Goal: Navigation & Orientation: Find specific page/section

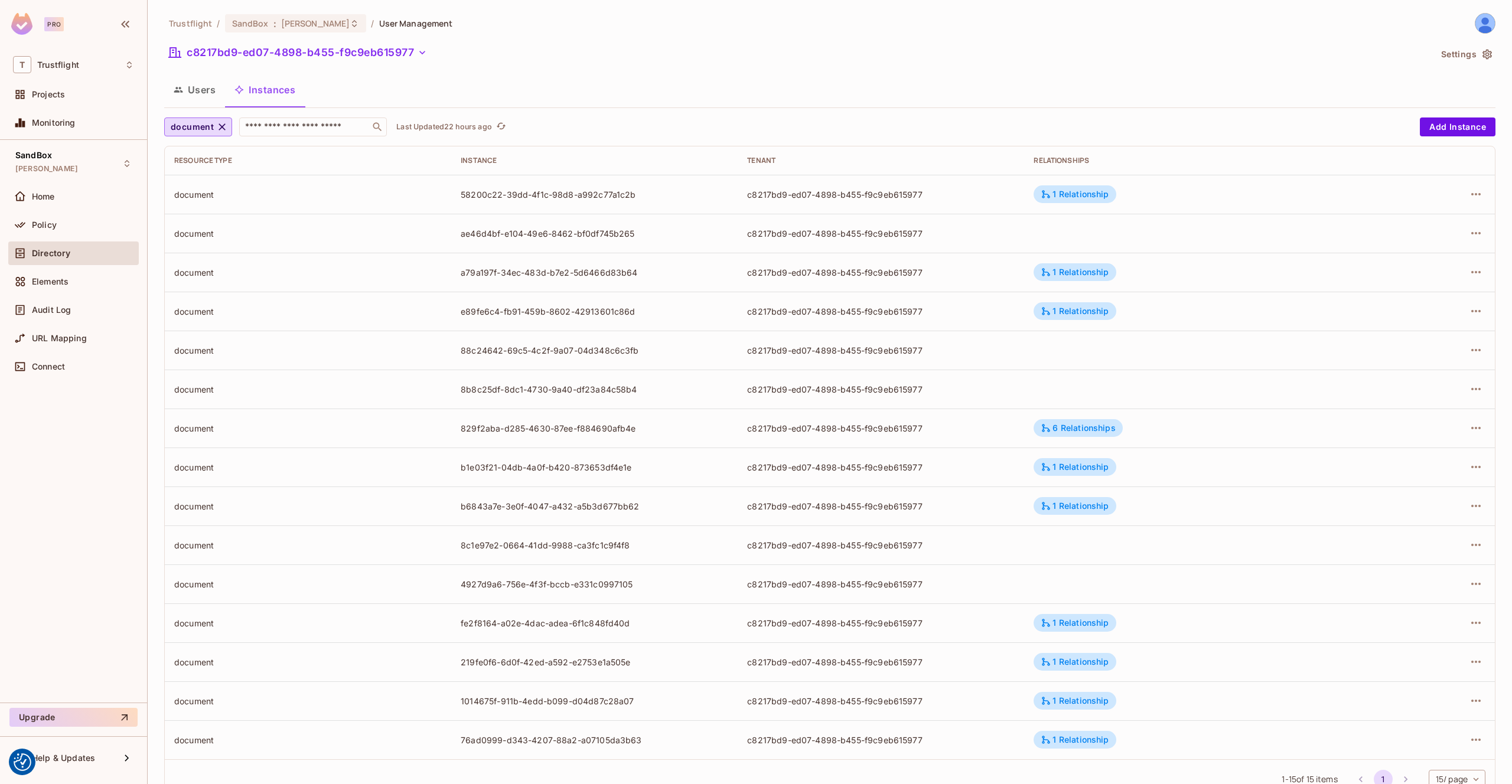
scroll to position [41, 0]
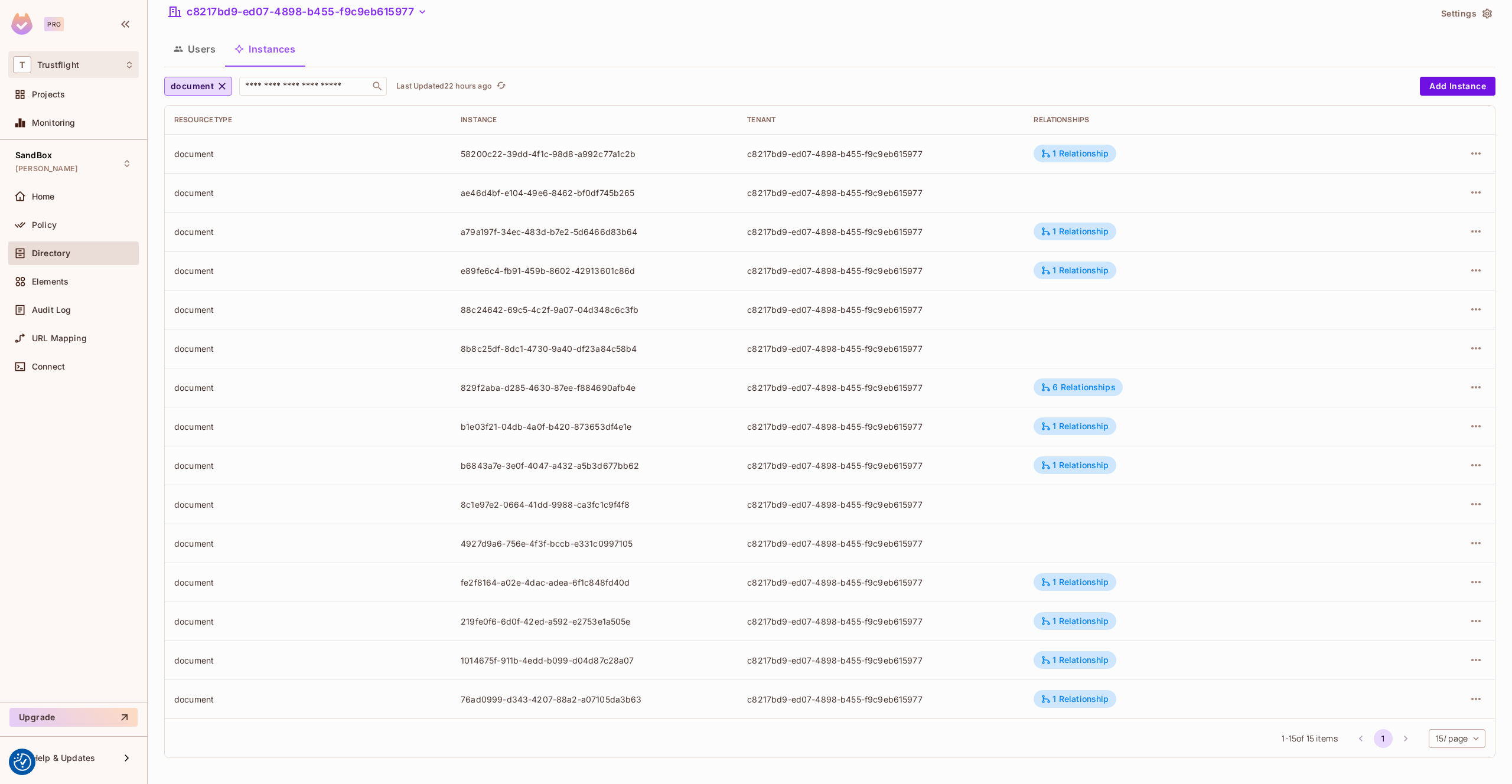
click at [92, 67] on div "T Trustflight" at bounding box center [74, 64] width 121 height 17
click at [92, 65] on div at bounding box center [756, 392] width 1512 height 784
click at [114, 253] on div "Directory" at bounding box center [83, 253] width 102 height 9
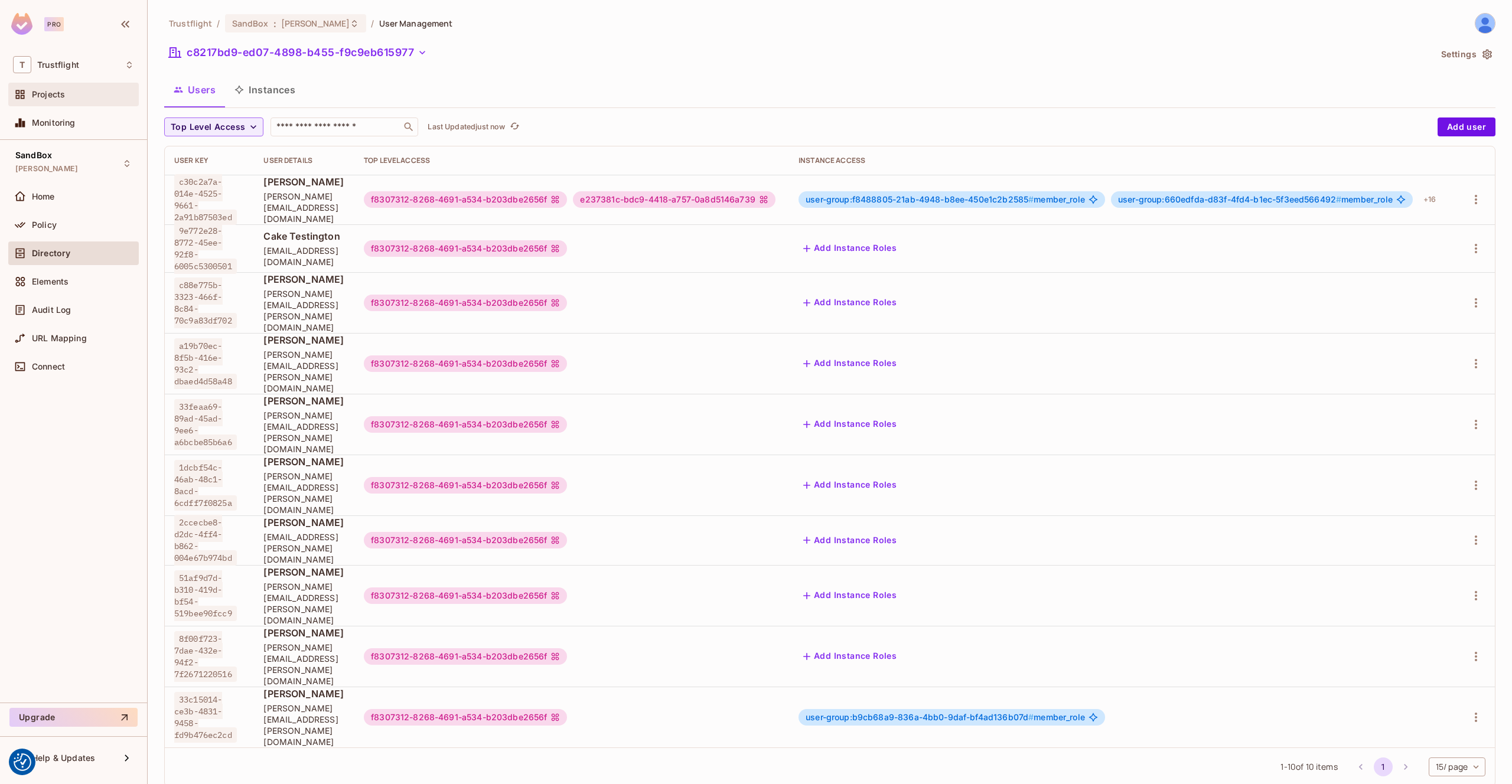
click at [64, 96] on span "Projects" at bounding box center [48, 95] width 33 height 9
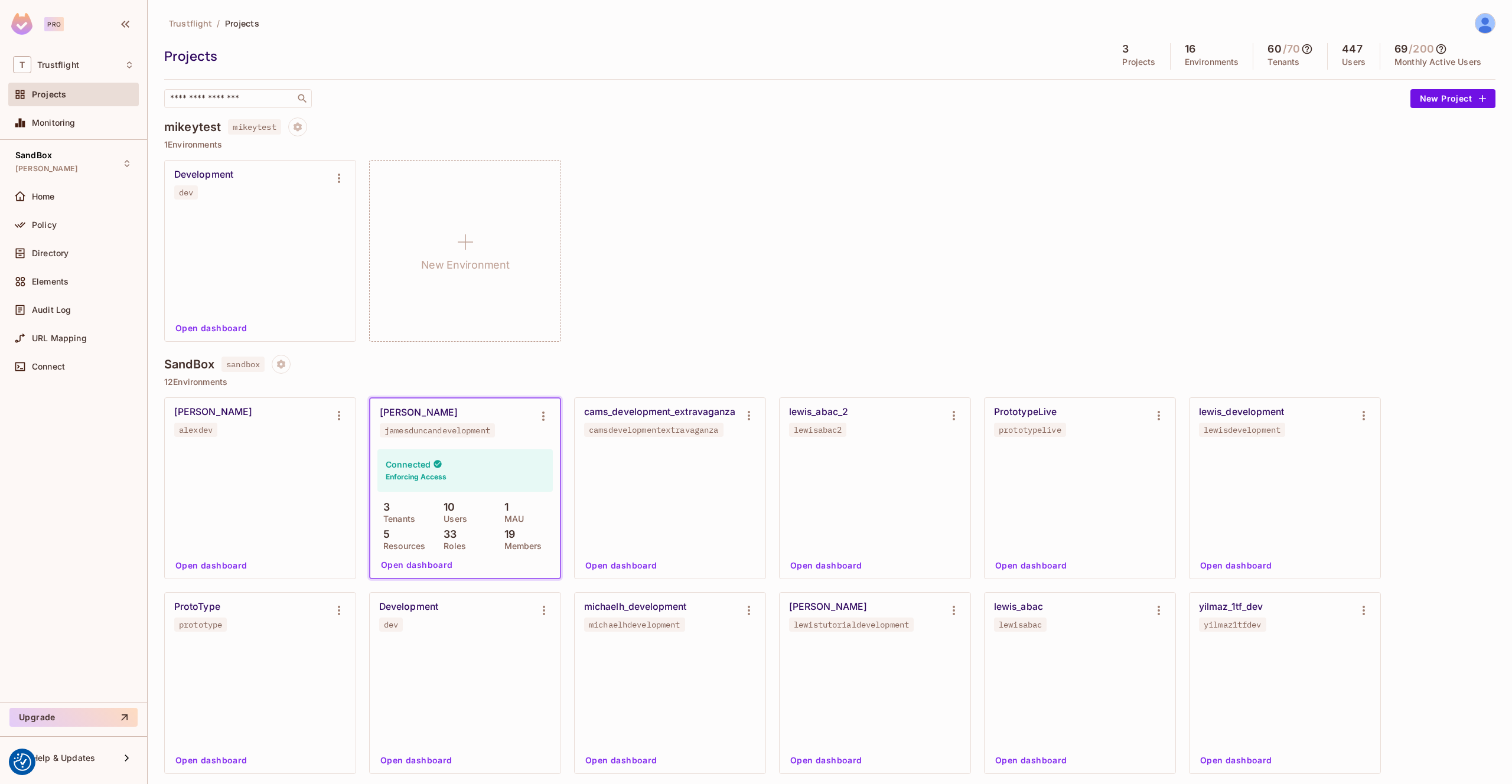
scroll to position [435, 0]
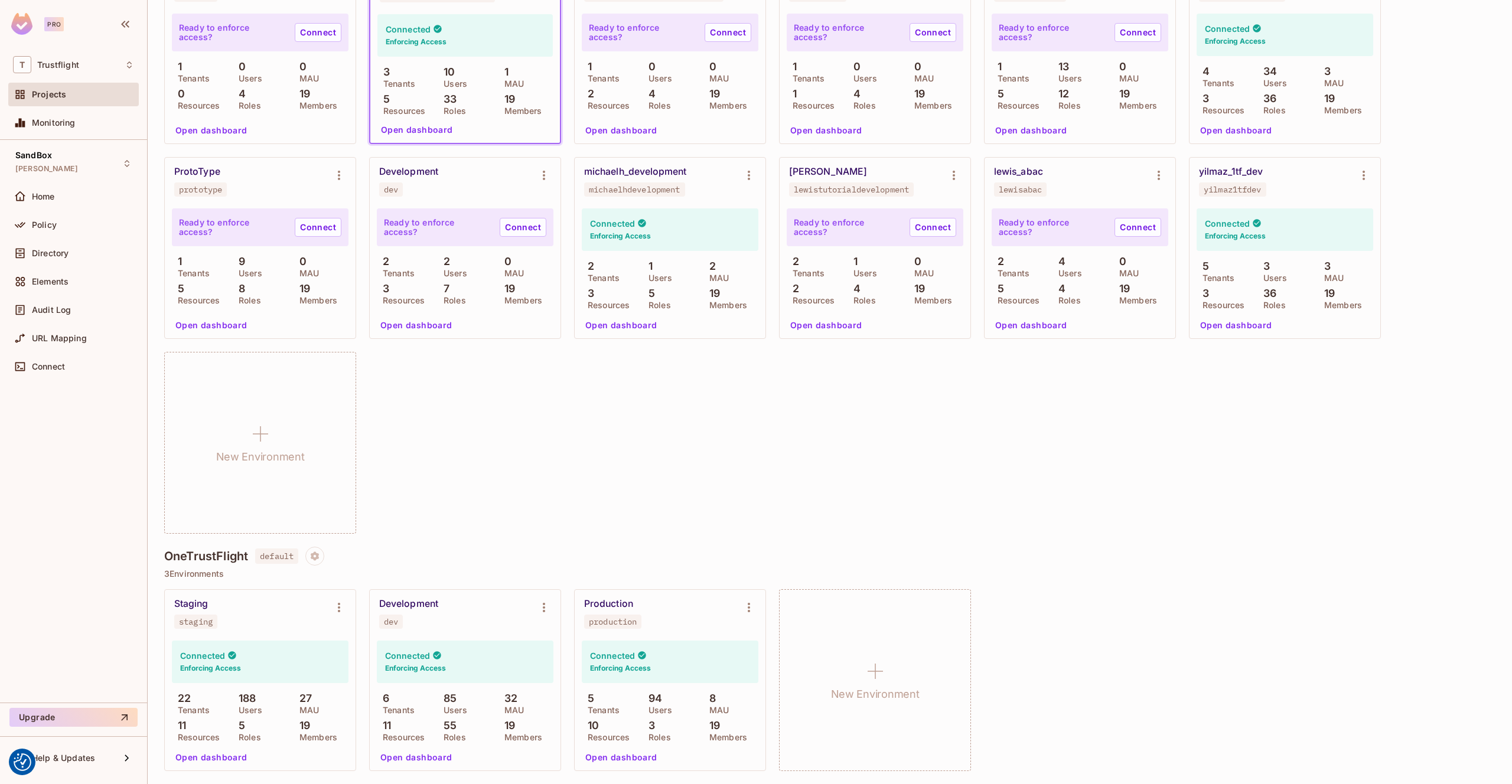
click at [287, 617] on div "Staging staging" at bounding box center [251, 614] width 153 height 30
click at [227, 758] on button "Open dashboard" at bounding box center [211, 758] width 81 height 19
